Goal: Task Accomplishment & Management: Manage account settings

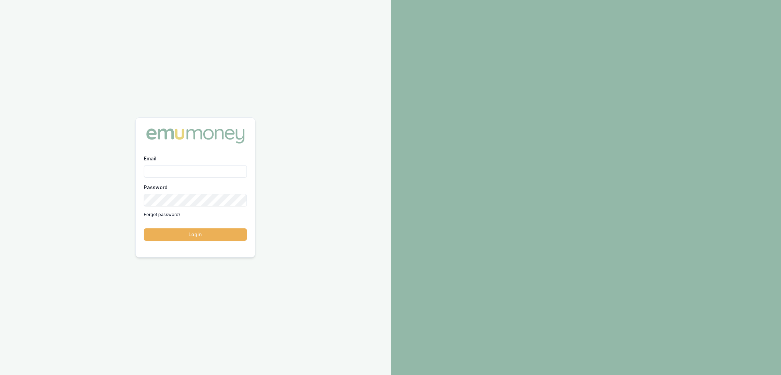
click at [186, 167] on input "Email" at bounding box center [195, 171] width 103 height 12
type input "robyn.adams@emumoney.com.au"
click at [175, 236] on button "Login" at bounding box center [195, 234] width 103 height 12
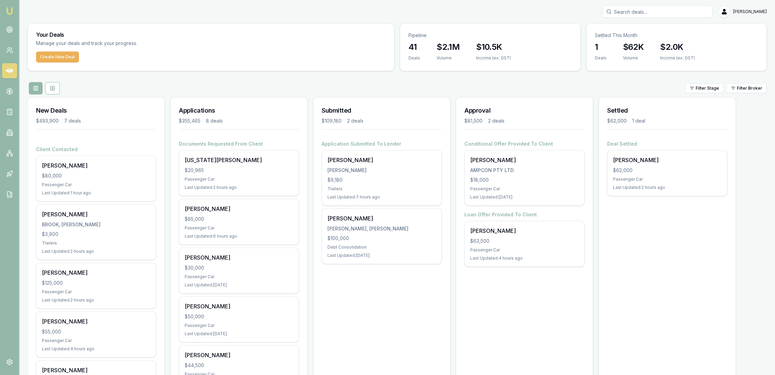
click at [642, 12] on input "Search deals" at bounding box center [658, 11] width 110 height 12
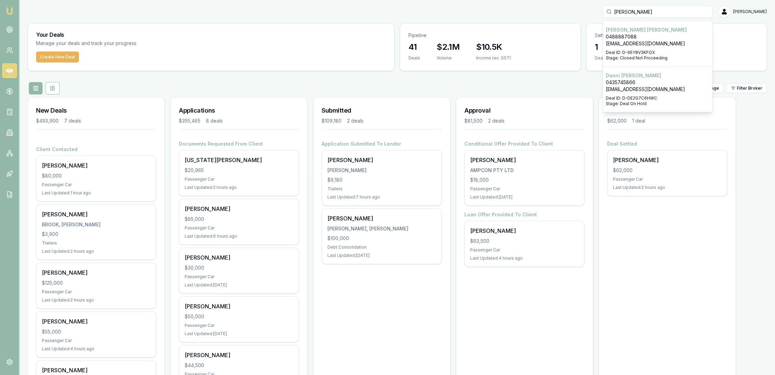
type input "danny bellamy"
click at [638, 94] on div "Select deal for Danni Bellamy" at bounding box center [658, 94] width 104 height 3
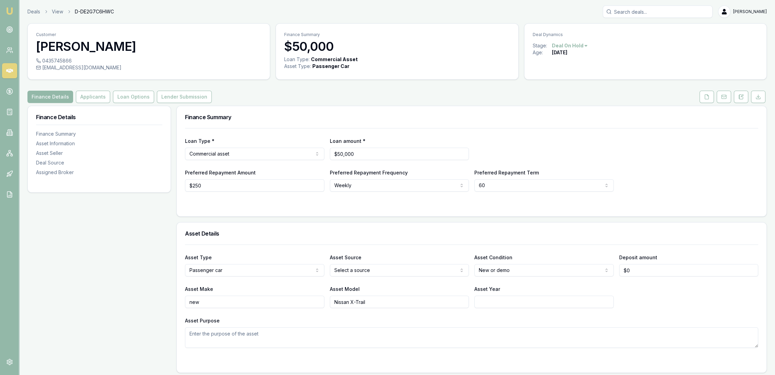
drag, startPoint x: 739, startPoint y: 95, endPoint x: 730, endPoint y: 105, distance: 13.6
click at [739, 95] on icon at bounding box center [741, 96] width 5 height 5
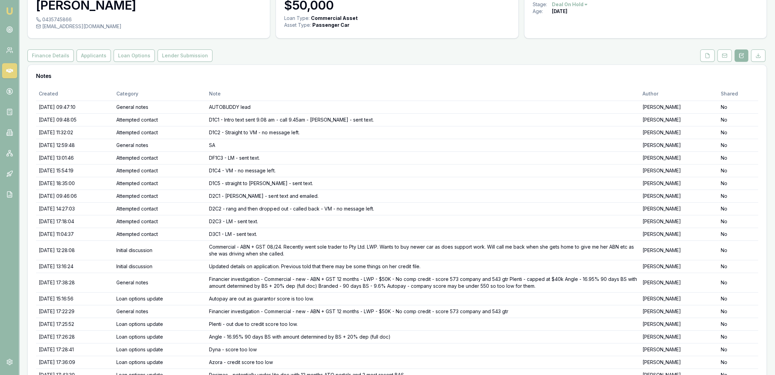
scroll to position [38, 0]
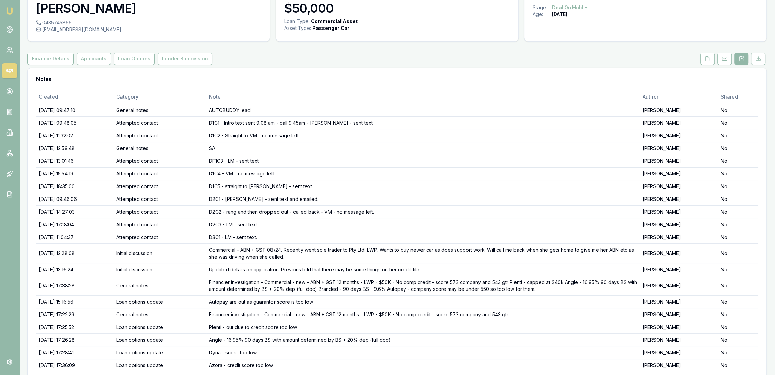
click at [11, 9] on img at bounding box center [9, 11] width 8 height 8
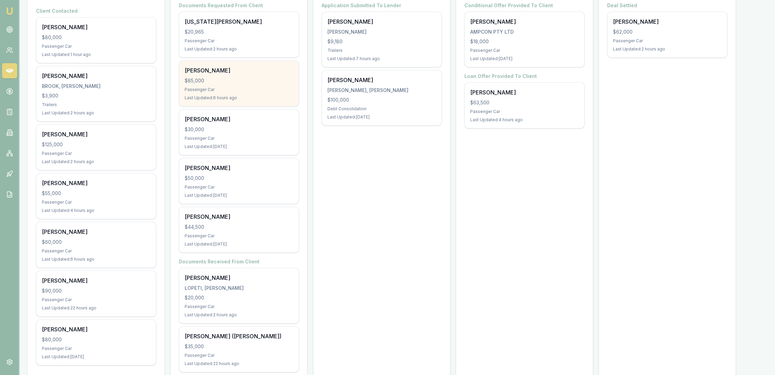
scroll to position [152, 0]
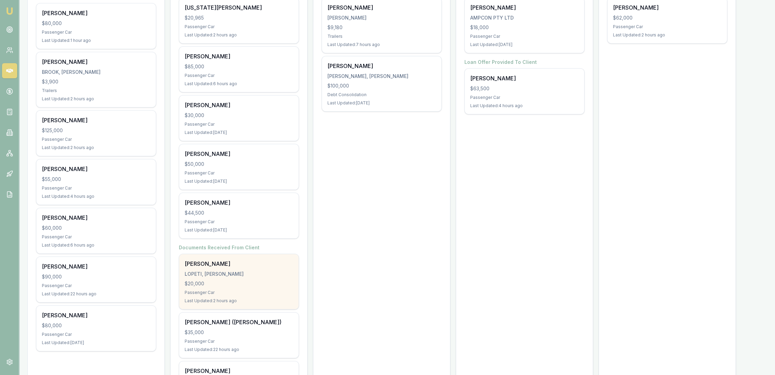
click at [223, 290] on div "Passenger Car" at bounding box center [239, 292] width 109 height 5
click at [231, 271] on div "LOPETI, [PERSON_NAME]" at bounding box center [239, 274] width 109 height 7
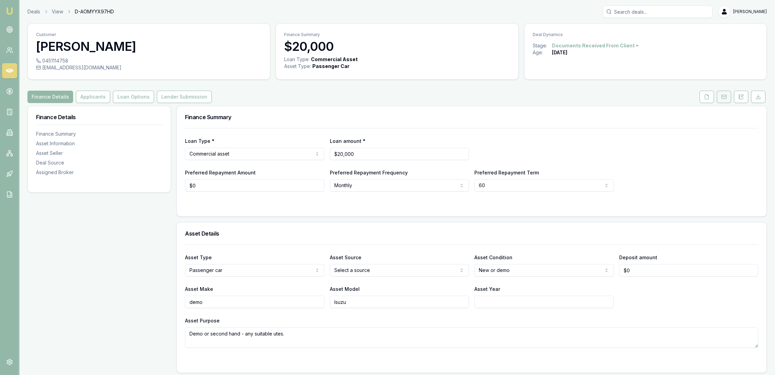
drag, startPoint x: 740, startPoint y: 97, endPoint x: 730, endPoint y: 97, distance: 10.6
click at [740, 97] on icon at bounding box center [741, 96] width 5 height 5
click at [740, 94] on icon at bounding box center [742, 96] width 4 height 4
click at [738, 94] on button at bounding box center [741, 97] width 14 height 12
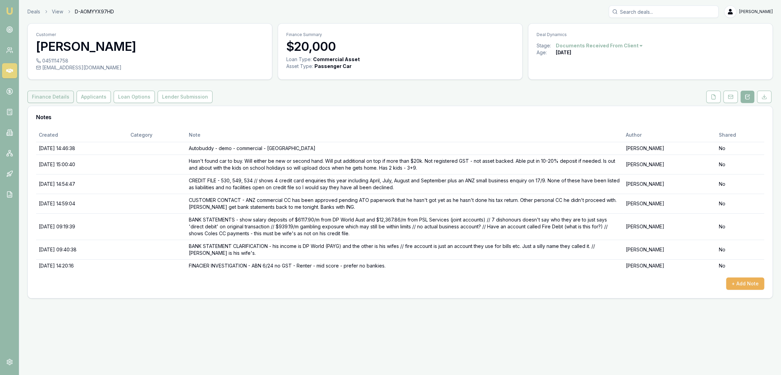
click at [46, 99] on button "Finance Details" at bounding box center [50, 97] width 46 height 12
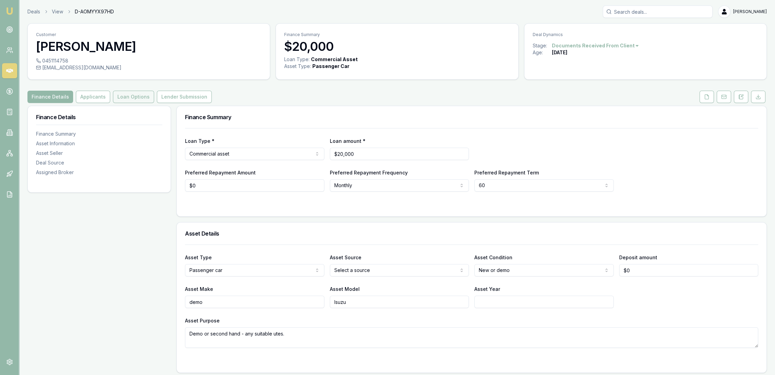
click at [126, 96] on button "Loan Options" at bounding box center [133, 97] width 41 height 12
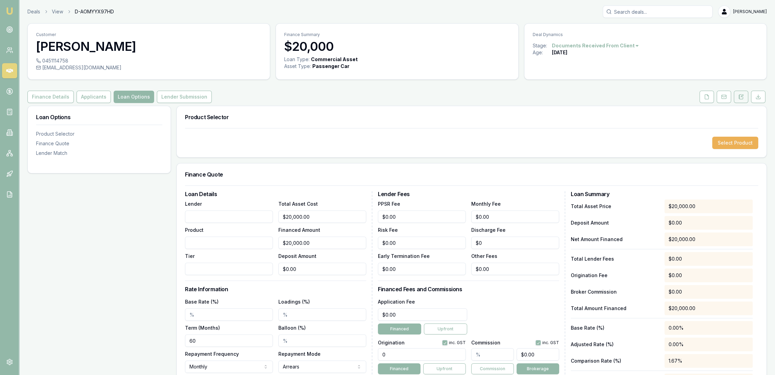
click at [742, 96] on icon at bounding box center [742, 96] width 2 height 2
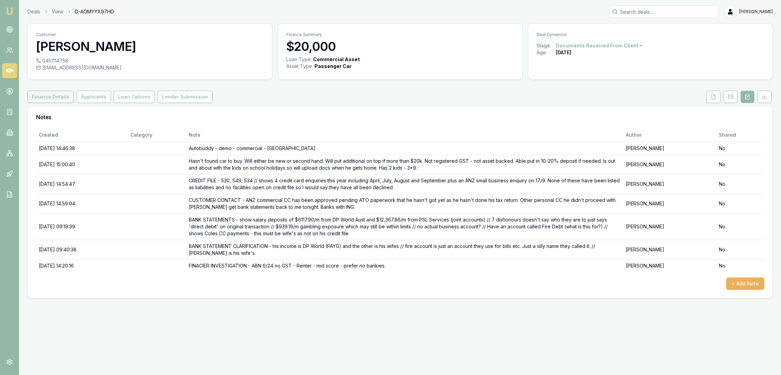
click at [49, 100] on button "Finance Details" at bounding box center [50, 97] width 46 height 12
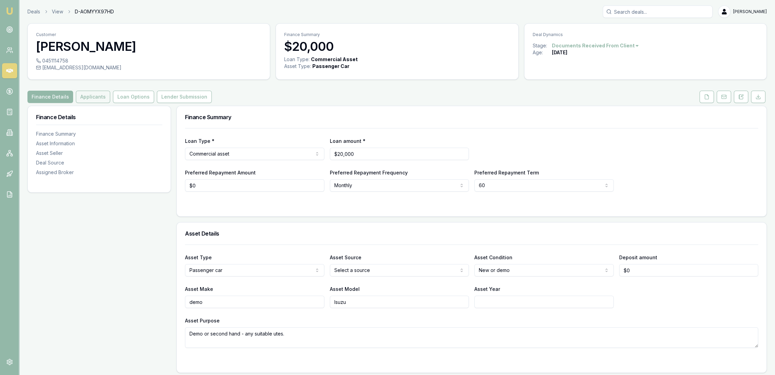
click at [95, 97] on button "Applicants" at bounding box center [93, 97] width 34 height 12
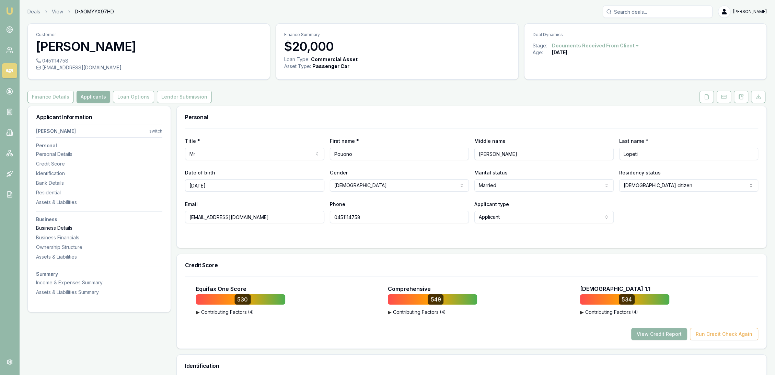
click at [47, 230] on div "Business Details" at bounding box center [99, 228] width 126 height 7
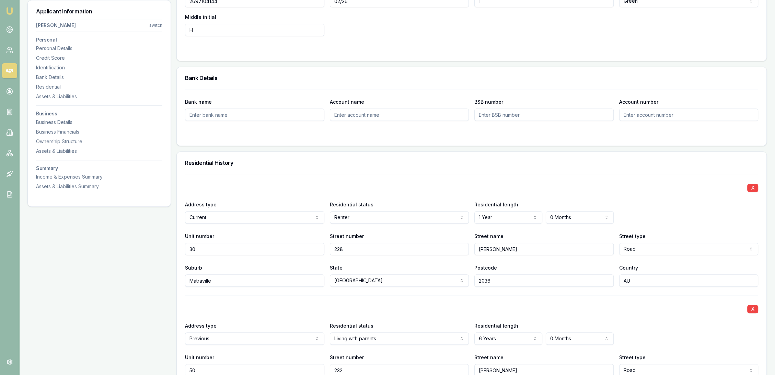
scroll to position [510, 0]
click at [42, 94] on div "Assets & Liabilities" at bounding box center [99, 96] width 126 height 7
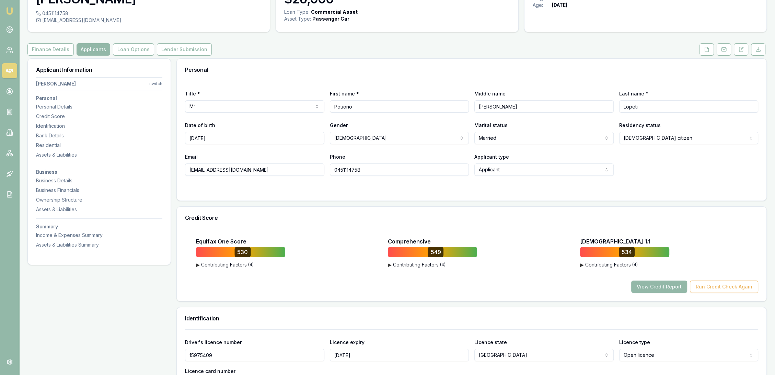
scroll to position [0, 0]
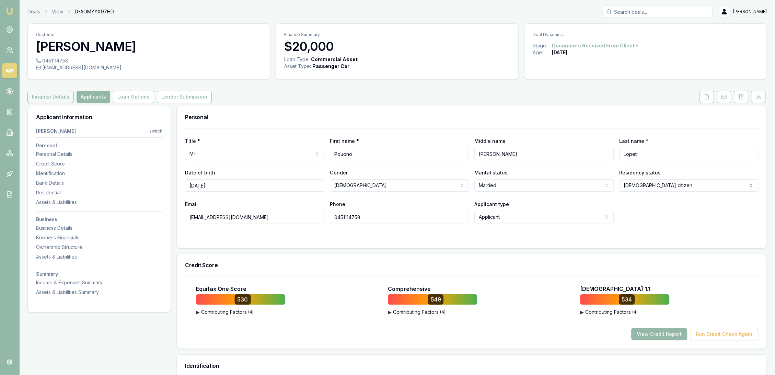
click at [46, 96] on button "Finance Details" at bounding box center [50, 97] width 46 height 12
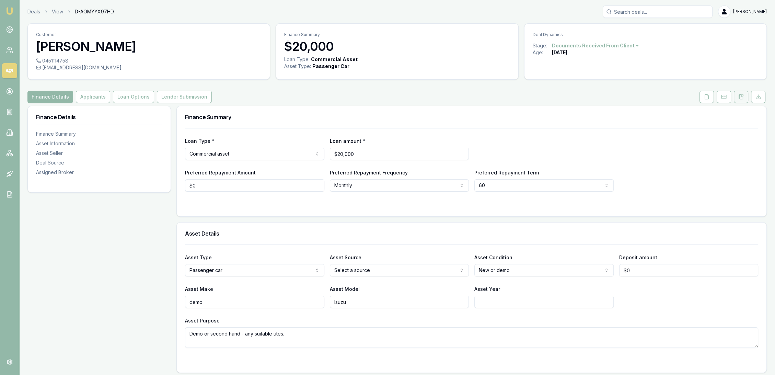
click at [739, 95] on icon at bounding box center [739, 95] width 1 height 0
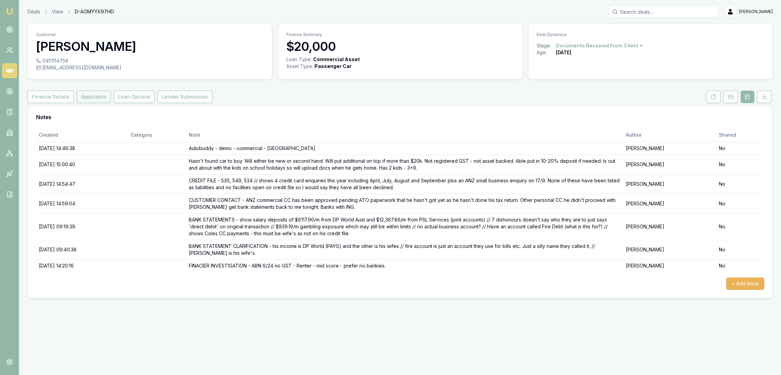
click at [83, 95] on button "Applicants" at bounding box center [94, 97] width 34 height 12
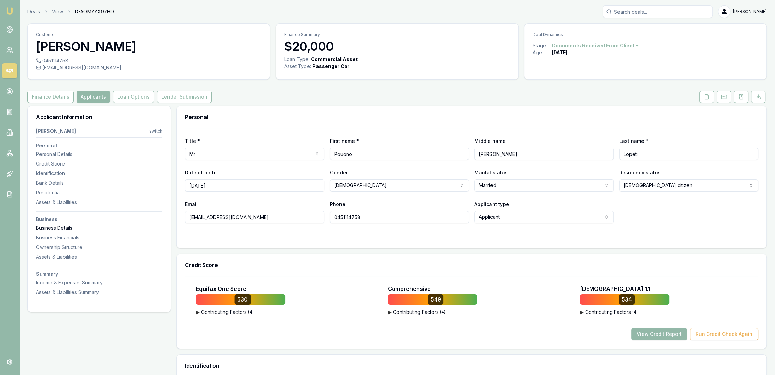
click at [62, 227] on div "Business Details" at bounding box center [99, 228] width 126 height 7
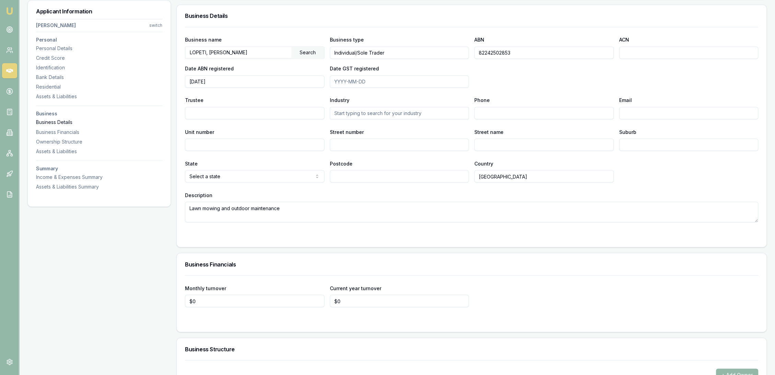
scroll to position [1616, 0]
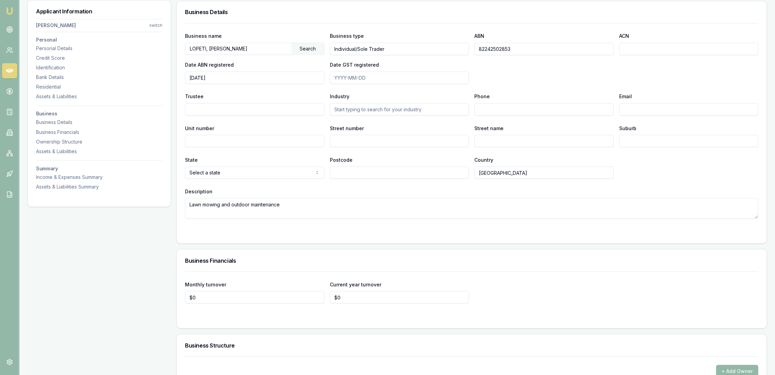
drag, startPoint x: 529, startPoint y: 45, endPoint x: 469, endPoint y: 46, distance: 60.1
click at [469, 46] on div "Business name [PERSON_NAME] Search Business type Individual/Sole Trader ABN 822…" at bounding box center [471, 58] width 573 height 52
click at [46, 89] on div "Residential" at bounding box center [99, 86] width 126 height 7
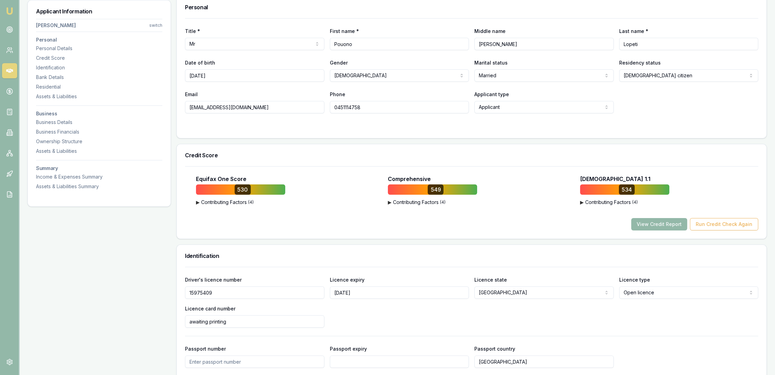
scroll to position [0, 0]
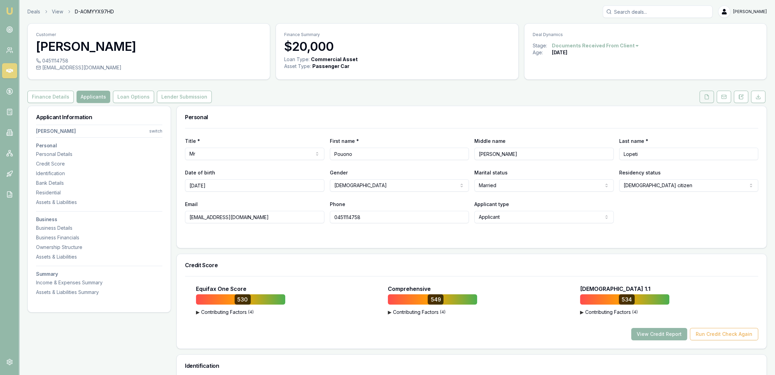
drag, startPoint x: 706, startPoint y: 95, endPoint x: 702, endPoint y: 99, distance: 5.6
click at [706, 95] on icon at bounding box center [706, 96] width 5 height 5
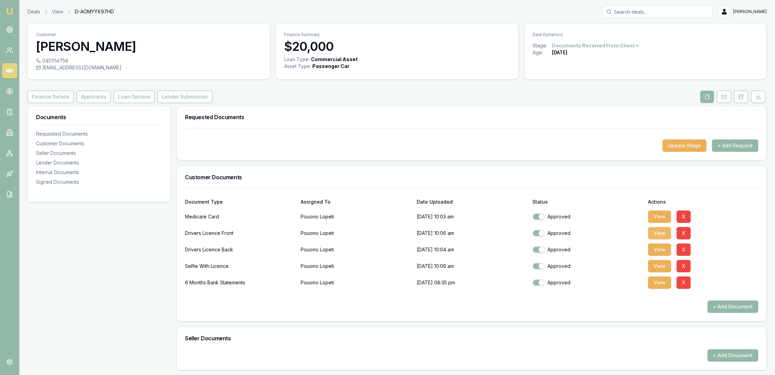
click at [650, 233] on button "View" at bounding box center [659, 233] width 23 height 12
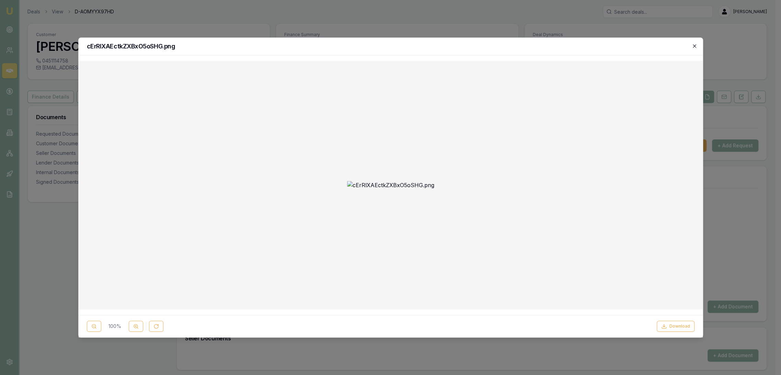
click at [695, 47] on icon "button" at bounding box center [694, 45] width 5 height 5
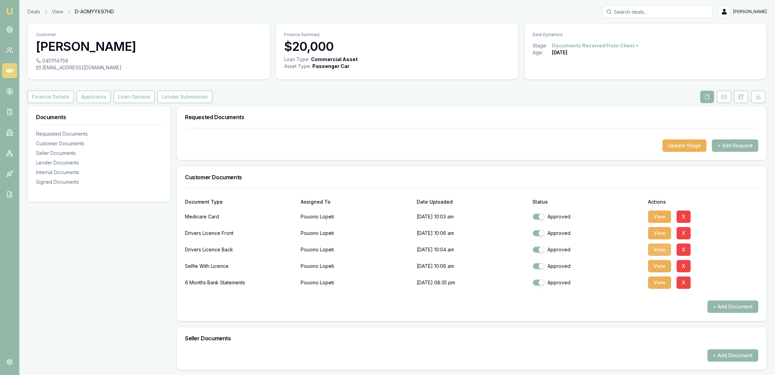
click at [661, 250] on button "View" at bounding box center [659, 249] width 23 height 12
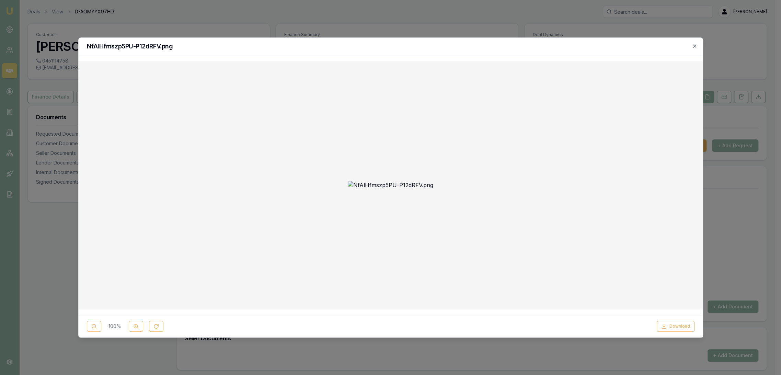
click at [695, 48] on icon "button" at bounding box center [694, 45] width 5 height 5
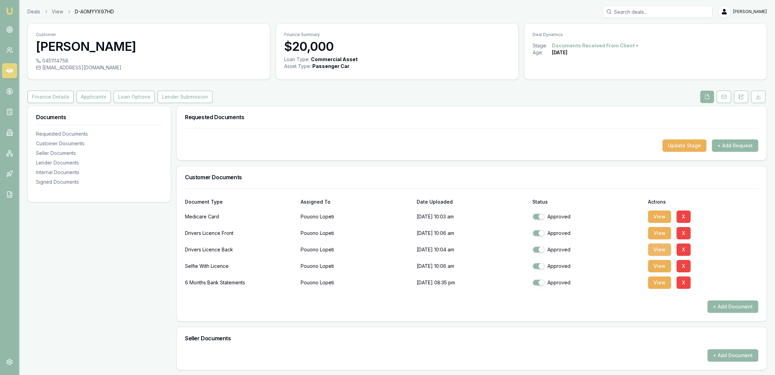
click at [662, 251] on button "View" at bounding box center [659, 249] width 23 height 12
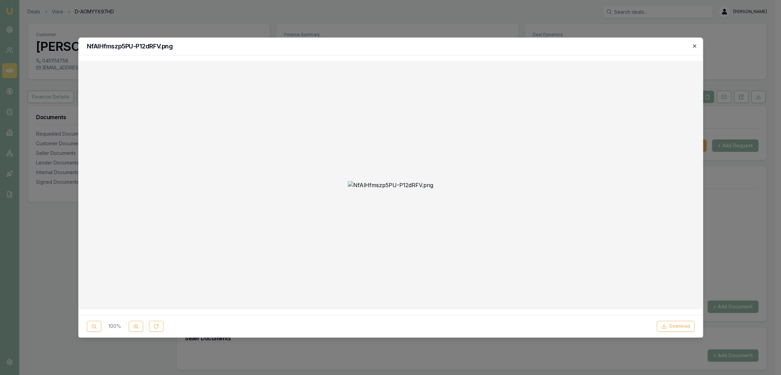
click at [693, 45] on icon "button" at bounding box center [694, 45] width 3 height 3
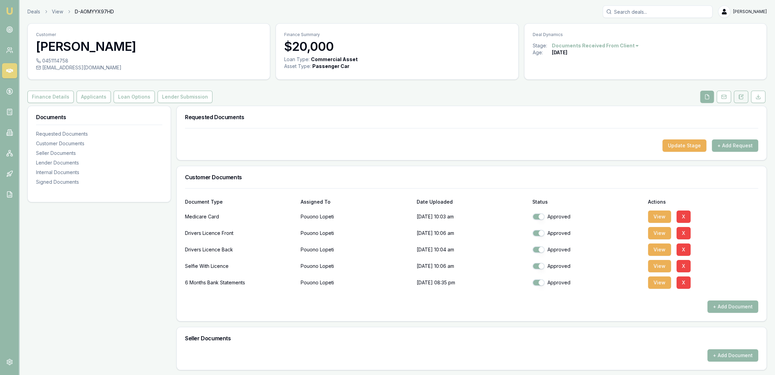
click at [742, 98] on icon at bounding box center [741, 96] width 5 height 5
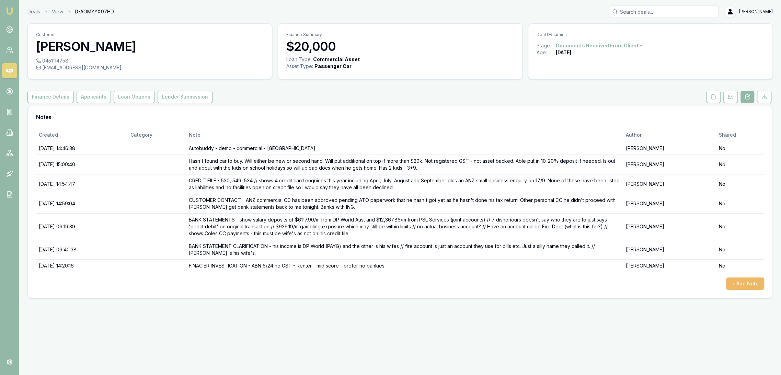
click at [748, 281] on button "+ Add Note" at bounding box center [745, 283] width 38 height 12
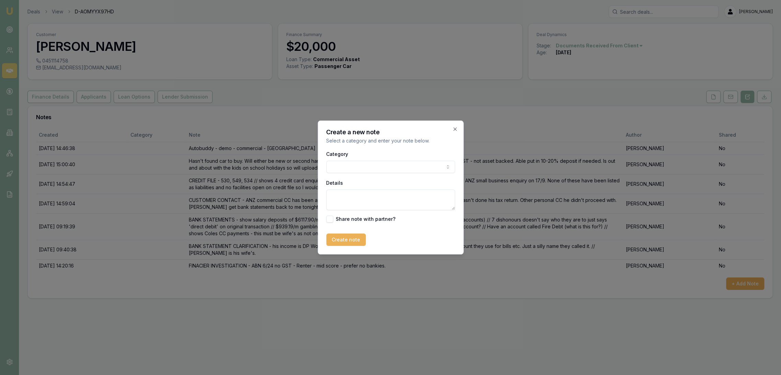
click at [356, 194] on textarea "Details" at bounding box center [390, 200] width 129 height 21
type textarea "A"
type textarea "ALLIED - 12.5%"
drag, startPoint x: 455, startPoint y: 129, endPoint x: 433, endPoint y: 145, distance: 26.7
click at [455, 129] on icon "button" at bounding box center [454, 128] width 3 height 3
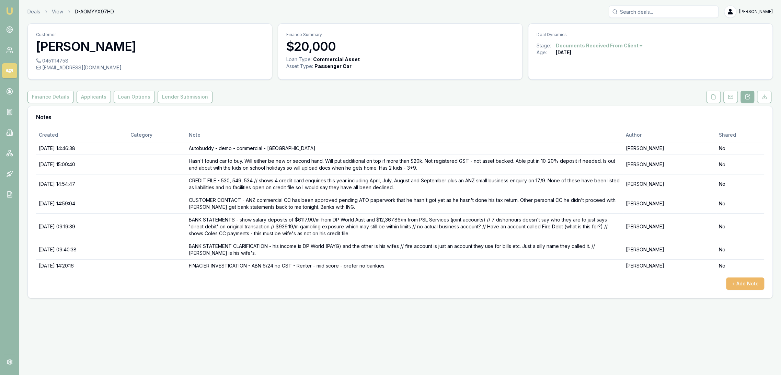
click at [743, 282] on button "+ Add Note" at bounding box center [745, 283] width 38 height 12
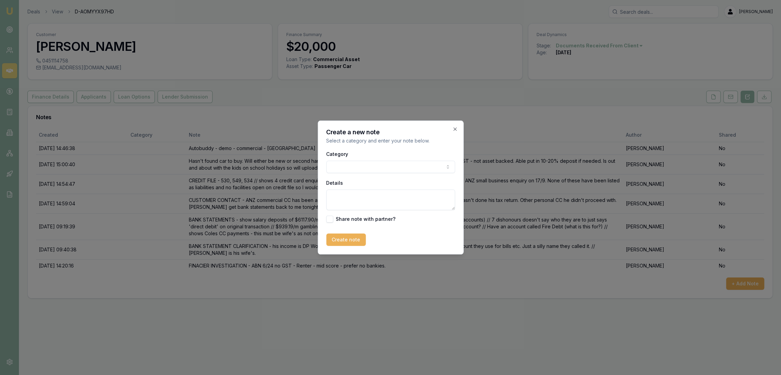
click at [360, 194] on textarea "Details" at bounding box center [390, 200] width 129 height 21
drag, startPoint x: 374, startPoint y: 196, endPoint x: 387, endPoint y: 195, distance: 13.1
click at [386, 195] on textarea "ALLIED - 12.50% $124" at bounding box center [390, 200] width 129 height 21
type textarea "ALLIED - 12.50% $538.71/m ($124.32/w) - can do financial waver"
click at [345, 238] on button "Create note" at bounding box center [345, 239] width 39 height 12
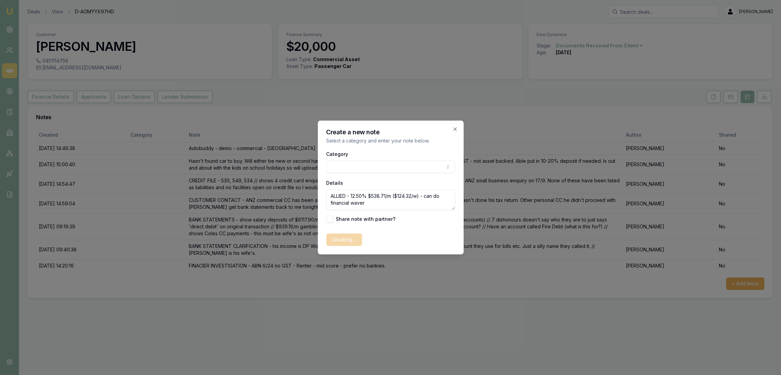
drag, startPoint x: 342, startPoint y: 202, endPoint x: 325, endPoint y: 196, distance: 17.7
click at [325, 196] on div "Create a new note Select a category and enter your note below. Category General…" at bounding box center [391, 188] width 146 height 134
click at [419, 160] on div "Category General notes Attempted contact Follow up reminder Initial discussion …" at bounding box center [390, 161] width 129 height 23
click at [394, 238] on div "Creating..." at bounding box center [390, 239] width 129 height 12
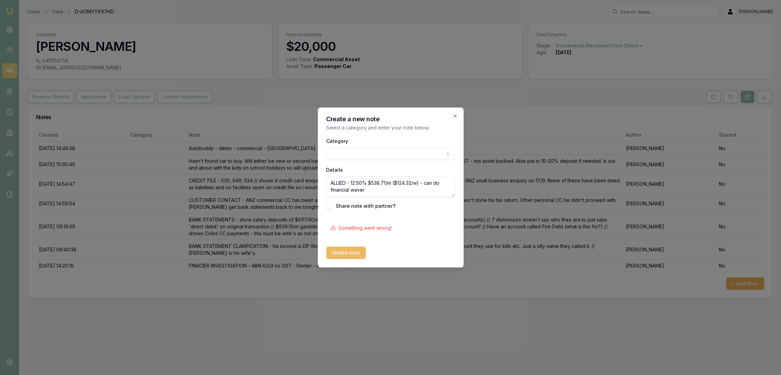
click at [340, 253] on button "Create note" at bounding box center [345, 253] width 39 height 12
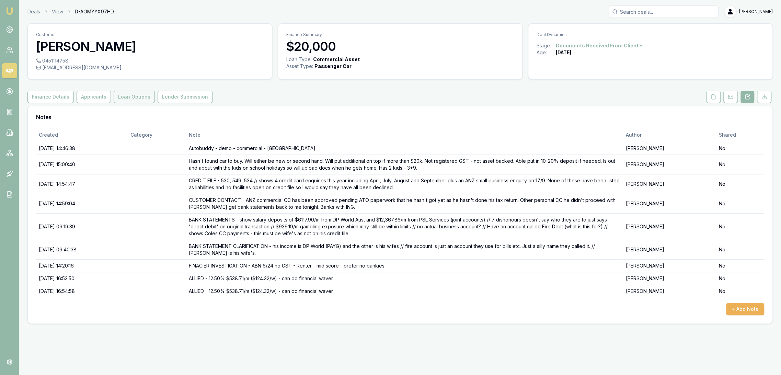
click at [133, 97] on button "Loan Options" at bounding box center [134, 97] width 41 height 12
